Goal: Share content: Share content

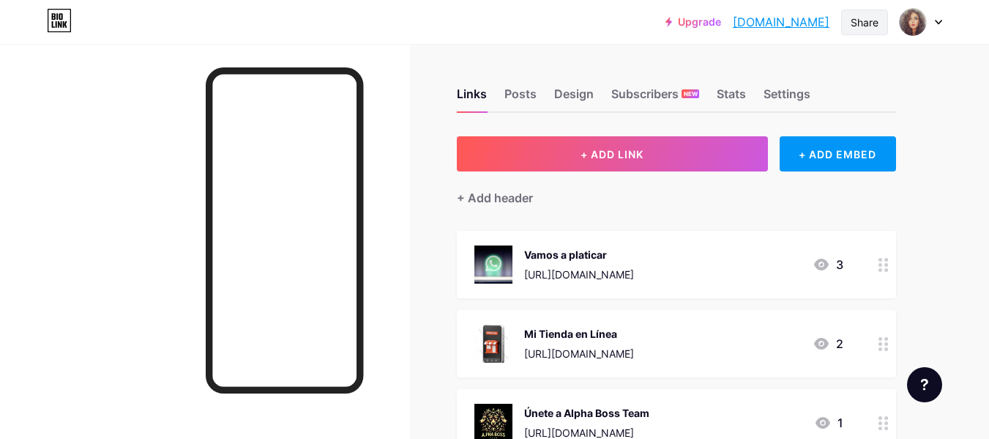
click at [863, 21] on div "Share" at bounding box center [865, 22] width 28 height 15
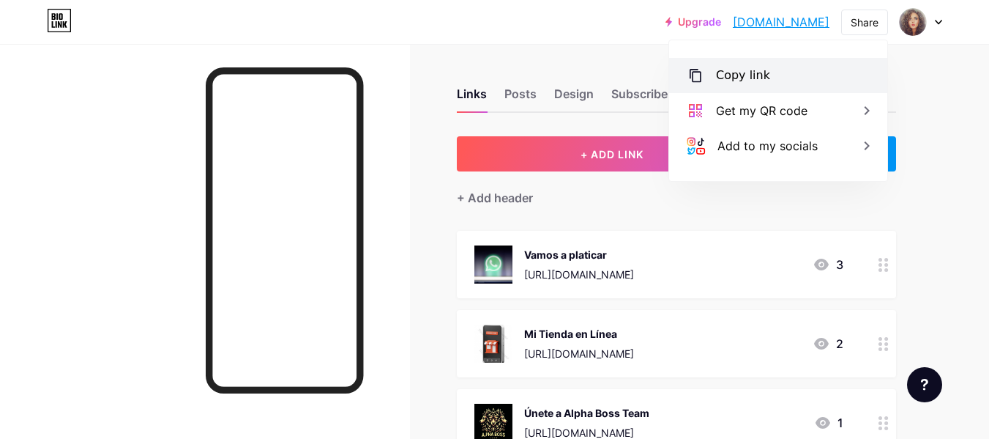
click at [720, 72] on div "Copy link" at bounding box center [743, 76] width 54 height 18
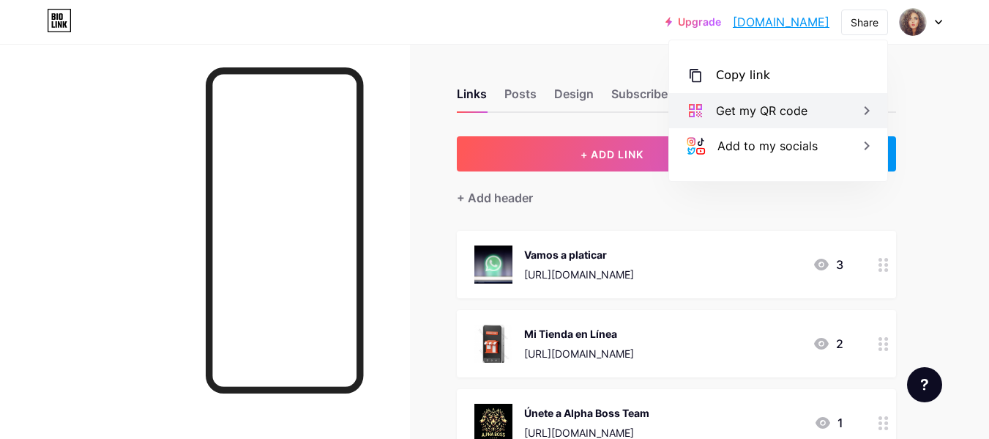
click at [849, 114] on div "Get my QR code" at bounding box center [778, 110] width 218 height 35
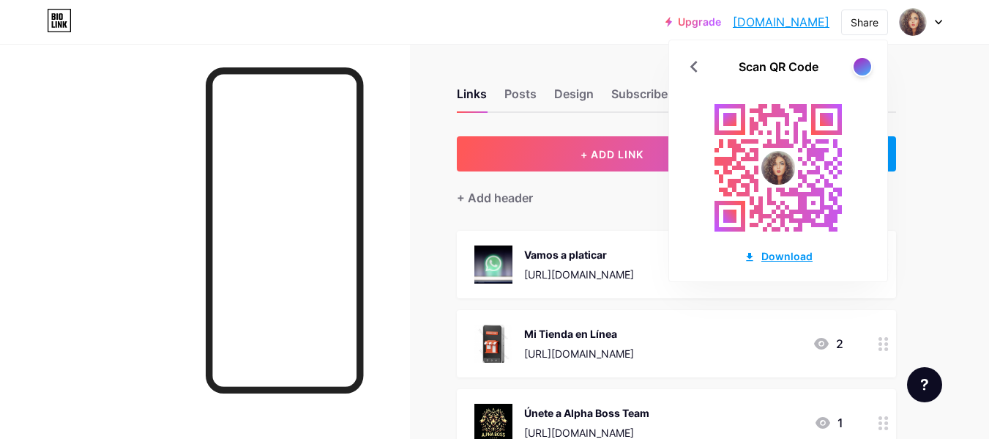
click at [778, 256] on div "Download" at bounding box center [778, 255] width 69 height 15
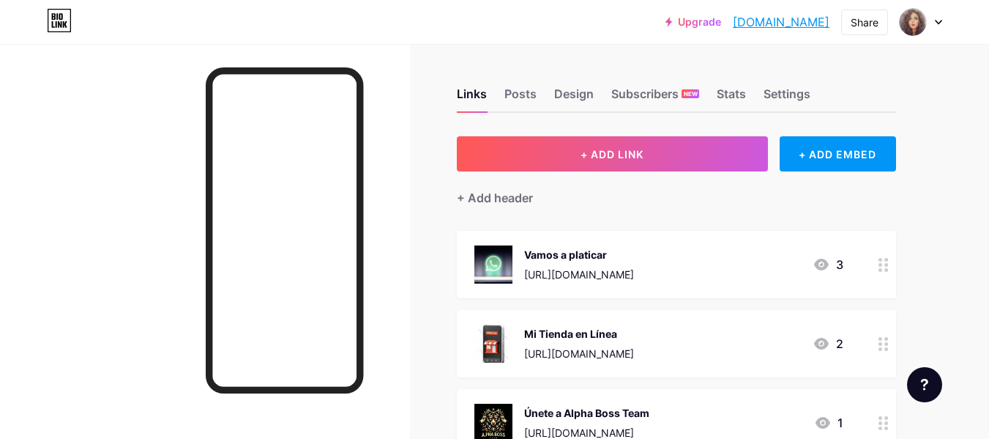
click at [773, 17] on link "[DOMAIN_NAME]" at bounding box center [781, 22] width 97 height 18
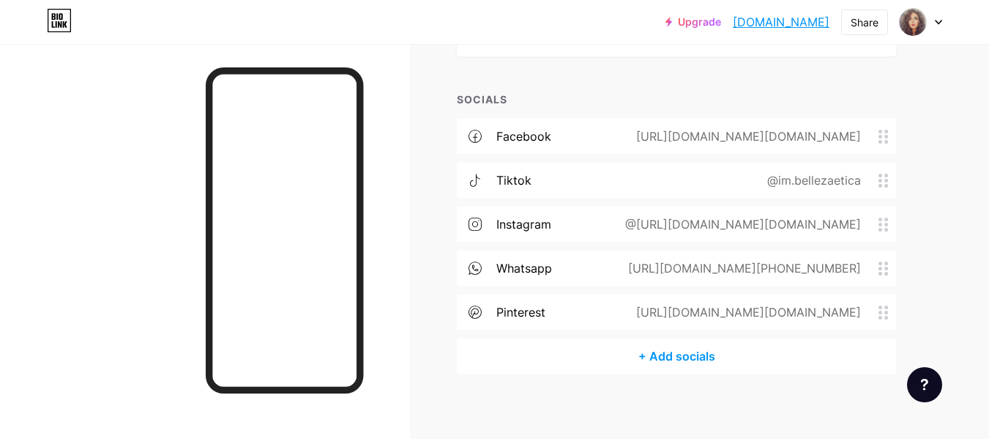
scroll to position [407, 0]
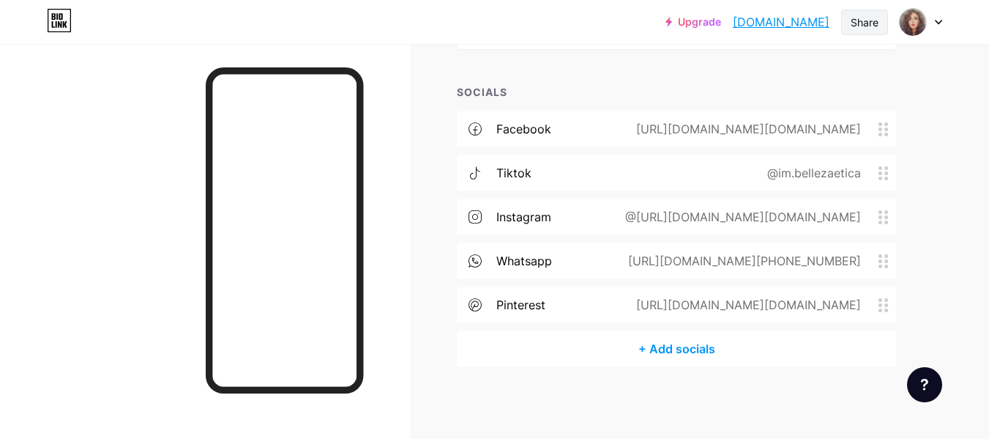
click at [859, 26] on div "Share" at bounding box center [865, 22] width 28 height 15
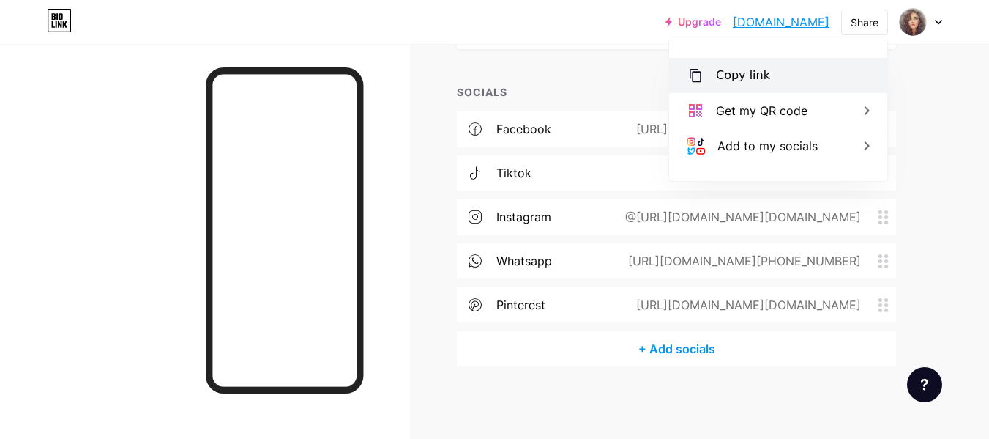
click at [730, 77] on div "Copy link" at bounding box center [743, 76] width 54 height 18
